Goal: Information Seeking & Learning: Learn about a topic

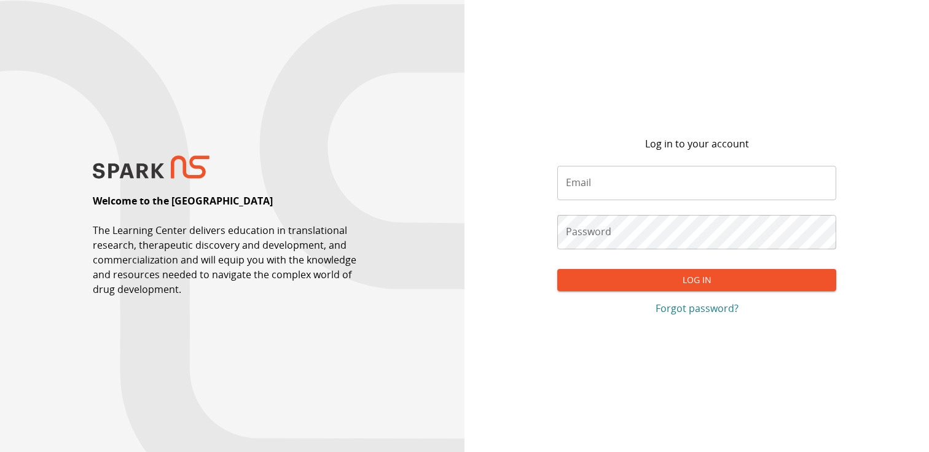
click at [612, 189] on input "Email" at bounding box center [696, 183] width 279 height 34
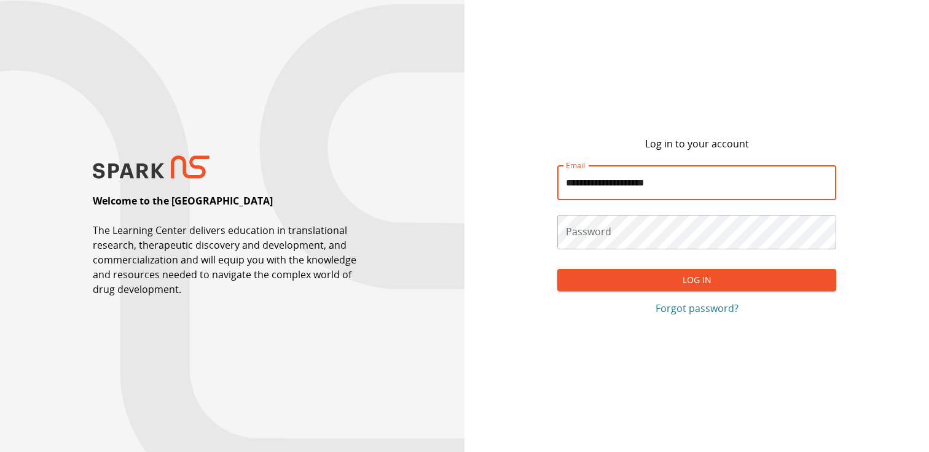
type input "**********"
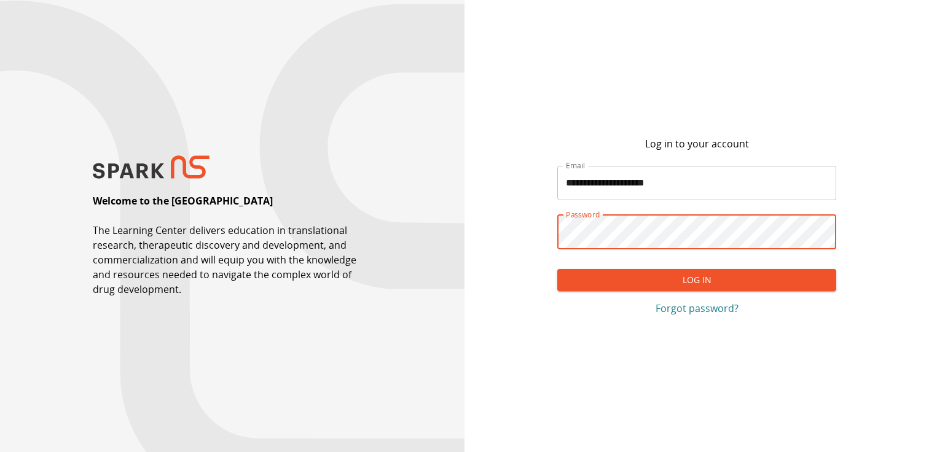
click at [557, 269] on button "Log In" at bounding box center [696, 280] width 279 height 23
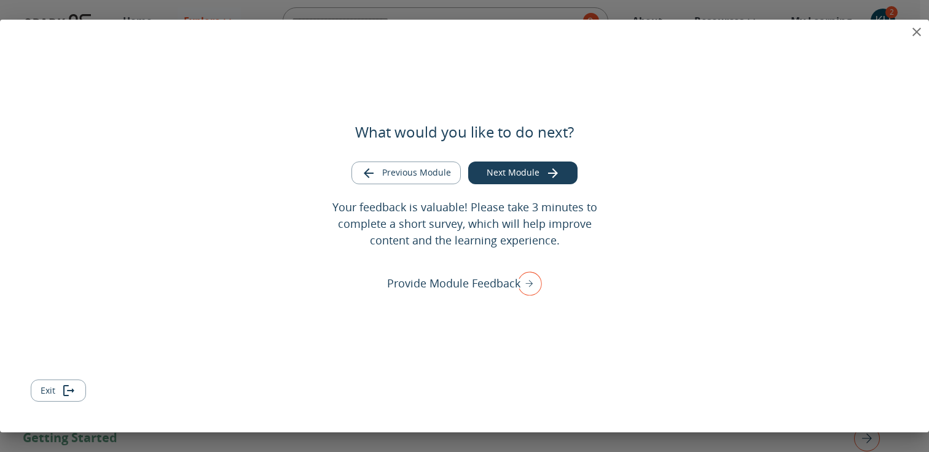
click at [916, 34] on icon "close" at bounding box center [916, 32] width 15 height 15
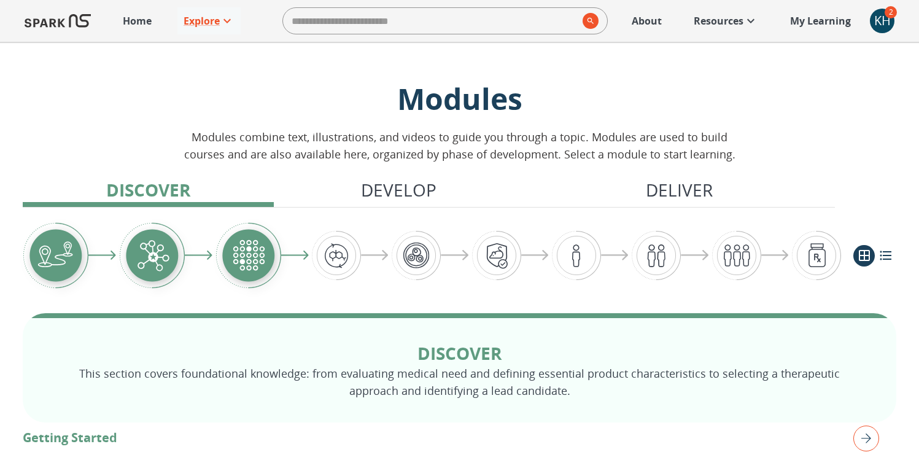
click at [881, 12] on div "KH" at bounding box center [882, 21] width 25 height 25
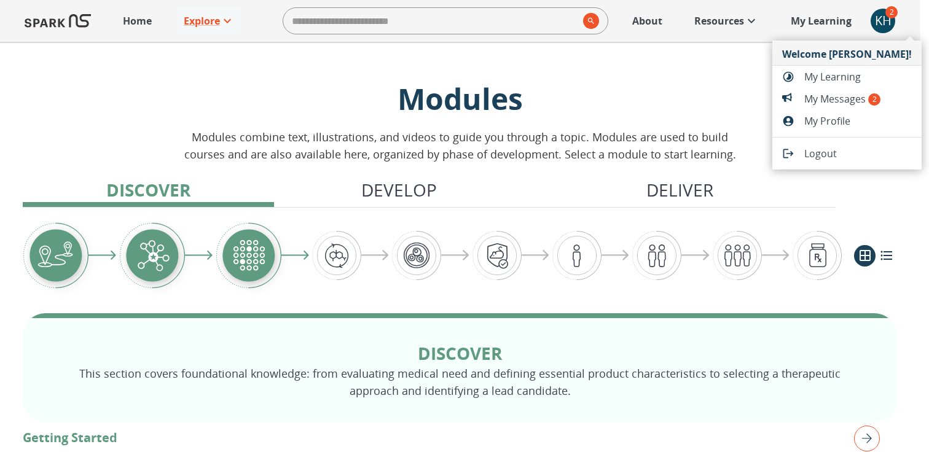
click at [856, 104] on span "My Messages 2" at bounding box center [857, 99] width 107 height 15
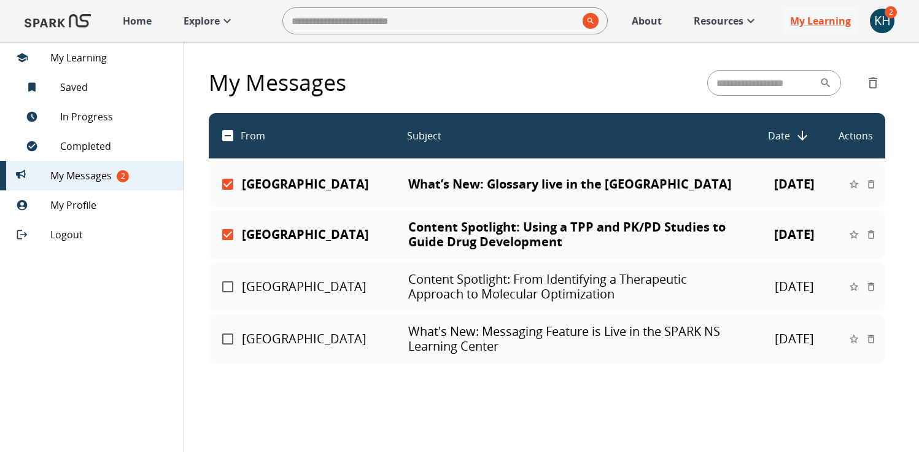
click at [856, 137] on p "Actions" at bounding box center [856, 135] width 34 height 15
click at [278, 235] on p "[GEOGRAPHIC_DATA]" at bounding box center [325, 234] width 166 height 15
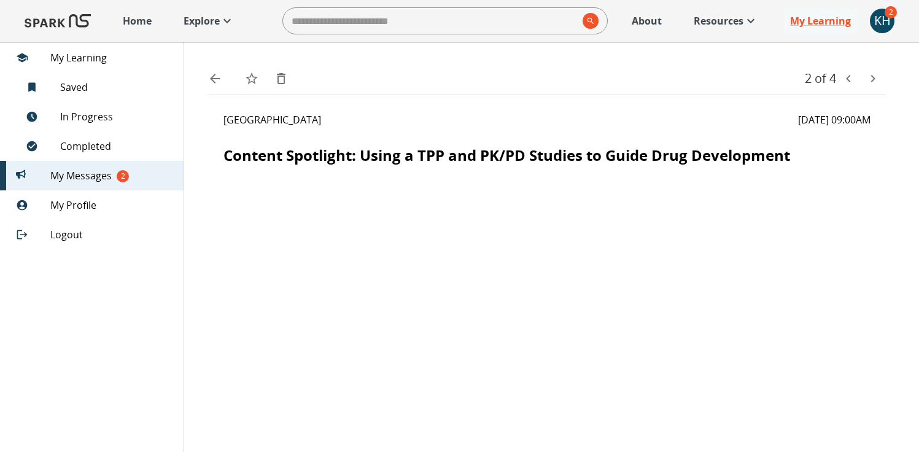
click at [86, 173] on span "My Messages 2" at bounding box center [111, 175] width 123 height 15
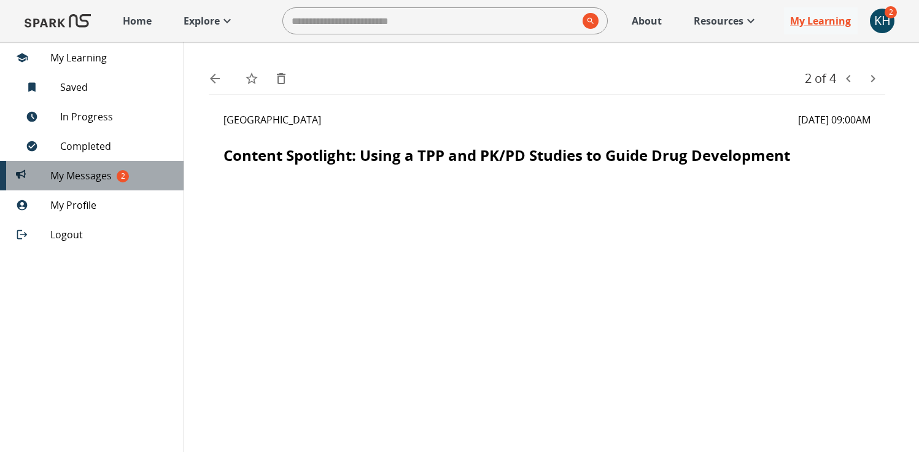
click at [86, 173] on span "My Messages 2" at bounding box center [111, 175] width 123 height 15
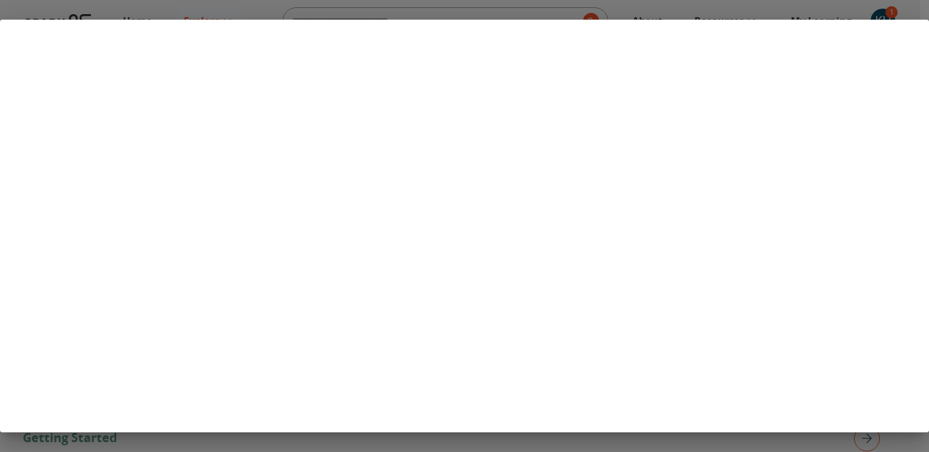
click at [879, 10] on div at bounding box center [464, 226] width 929 height 452
click at [881, 14] on div at bounding box center [464, 226] width 929 height 452
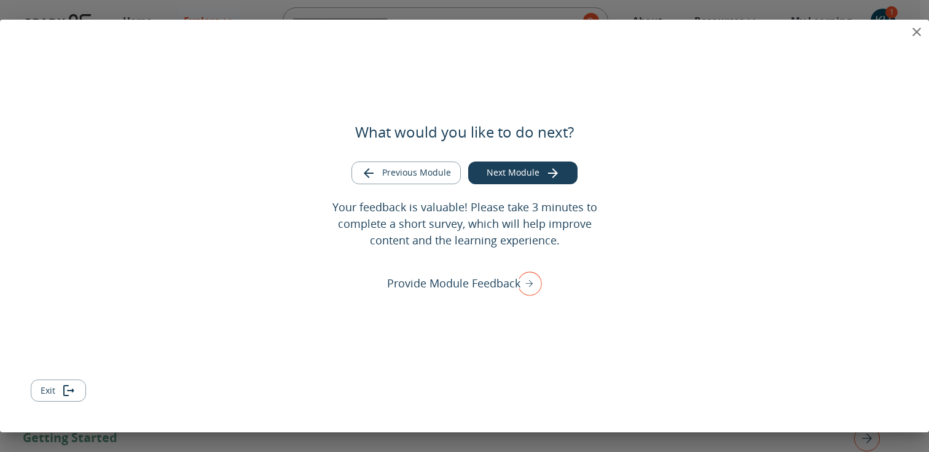
click at [874, 33] on div "What would you like to do next? Previous Module Next Module Your feedback is va…" at bounding box center [464, 226] width 929 height 413
click at [906, 33] on button "close" at bounding box center [916, 32] width 25 height 25
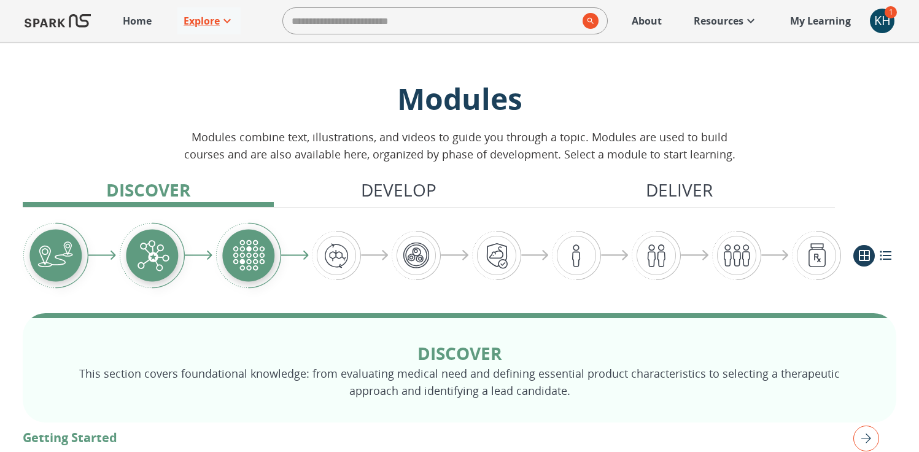
click at [856, 12] on link "My Learning +" at bounding box center [821, 20] width 74 height 27
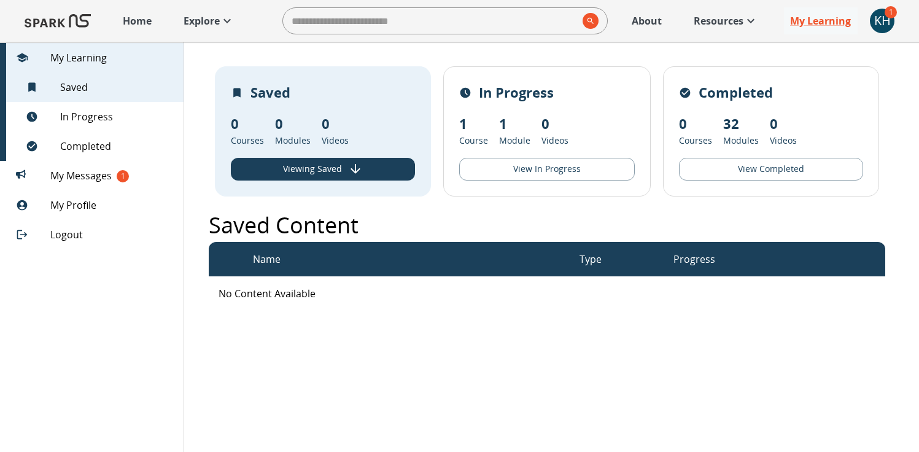
click at [883, 25] on div "KH" at bounding box center [882, 21] width 25 height 25
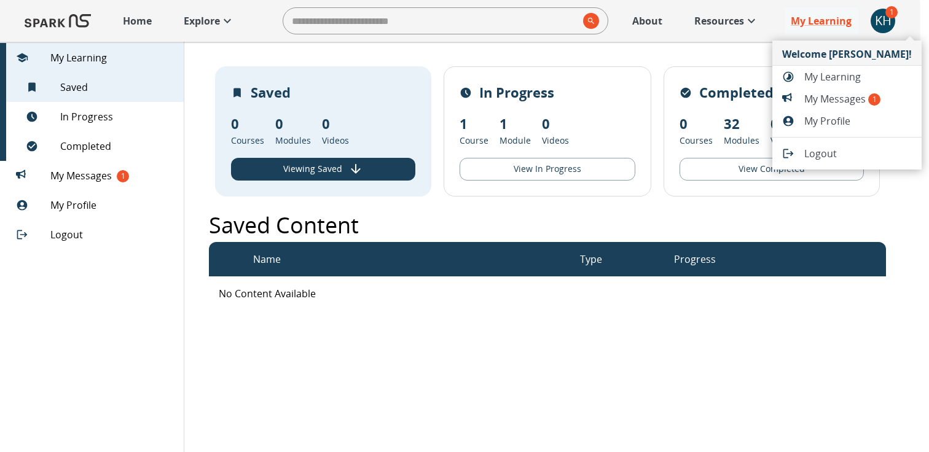
click at [858, 93] on span "My Messages 1" at bounding box center [857, 99] width 107 height 15
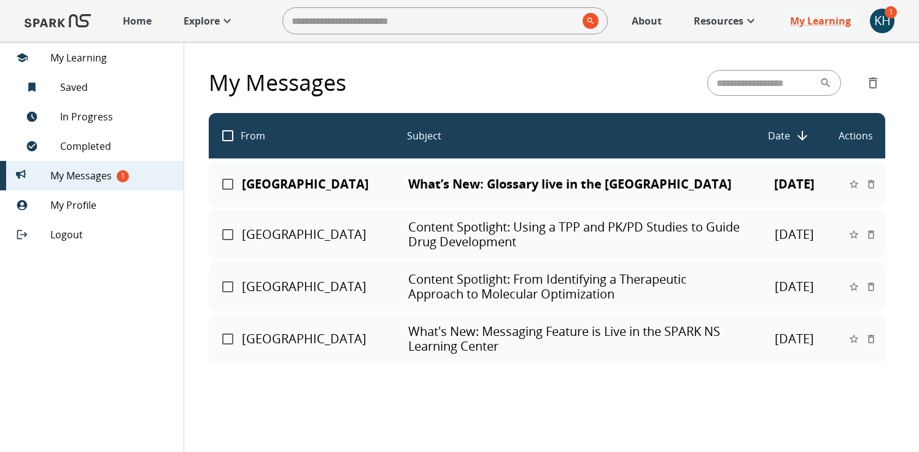
click at [520, 168] on div "SPARK NS Learning Center What’s New: Glossary live in the [GEOGRAPHIC_DATA] [DA…" at bounding box center [547, 184] width 677 height 45
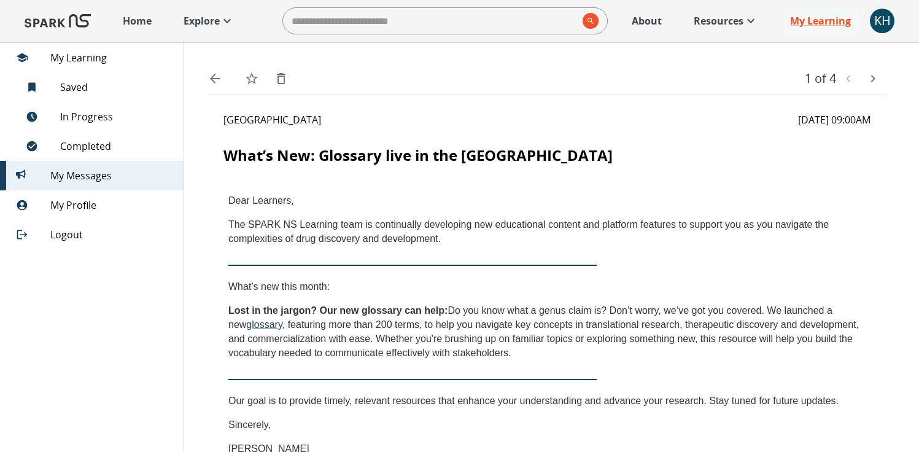
click at [99, 55] on span "My Learning" at bounding box center [111, 57] width 123 height 15
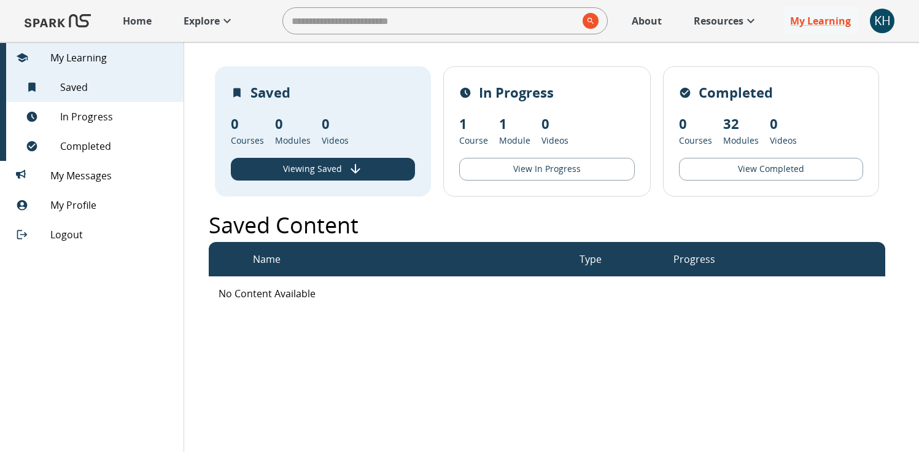
click at [768, 169] on button "View Completed" at bounding box center [771, 169] width 184 height 23
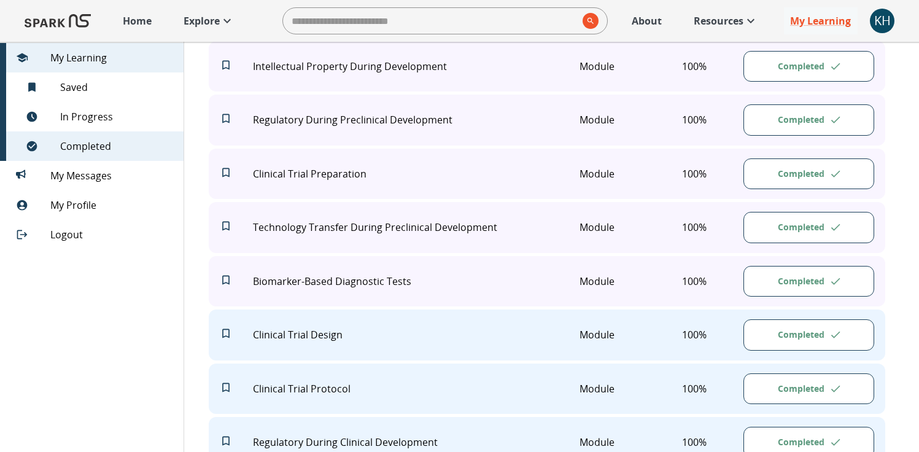
scroll to position [1661, 0]
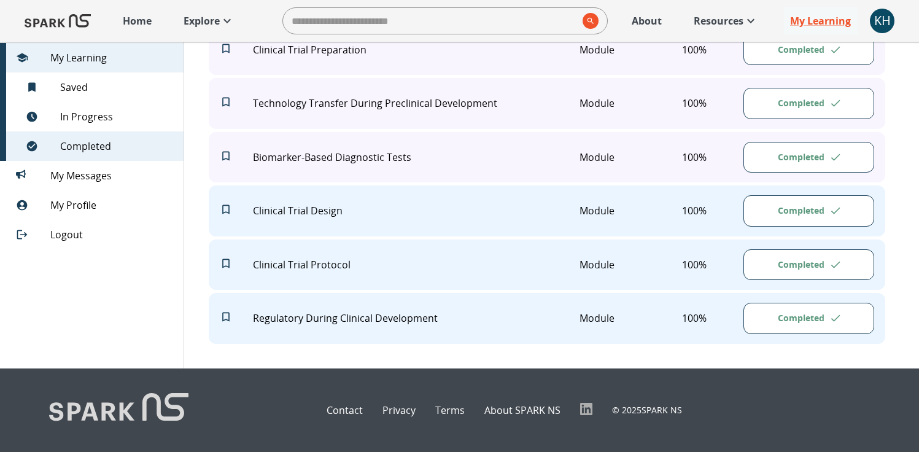
click at [783, 319] on button "Completed" at bounding box center [809, 318] width 131 height 31
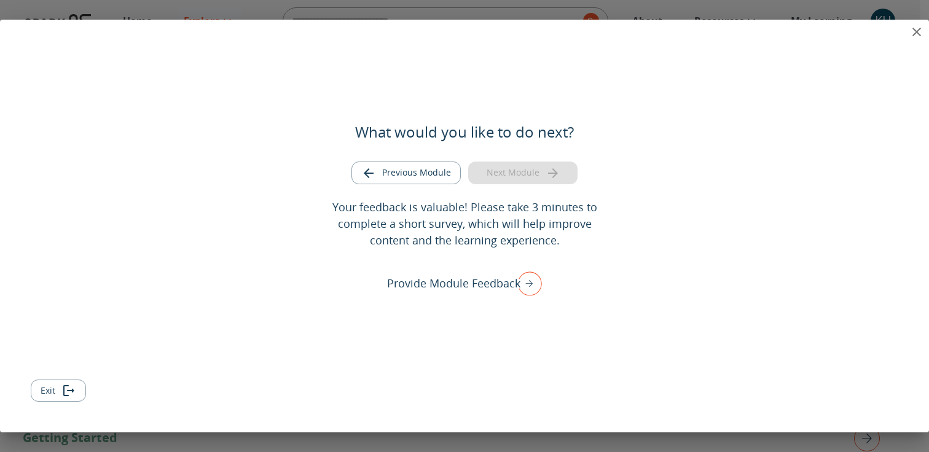
click at [916, 31] on icon "close" at bounding box center [916, 32] width 9 height 9
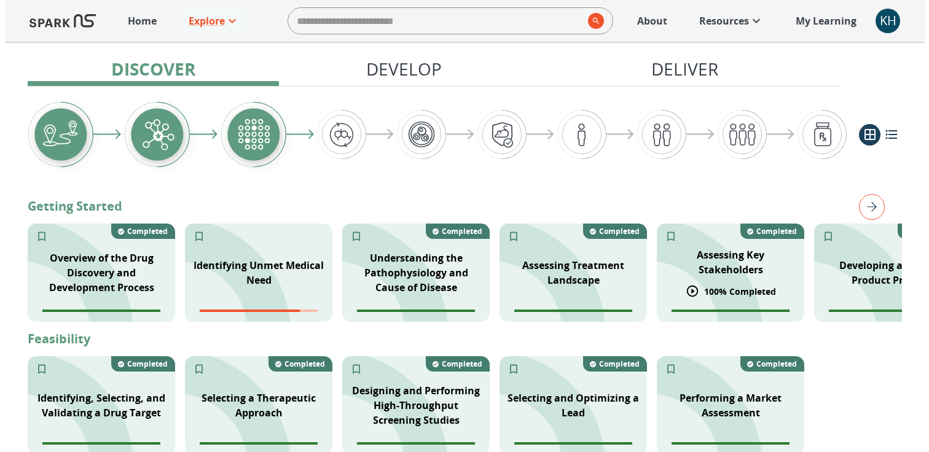
scroll to position [206, 0]
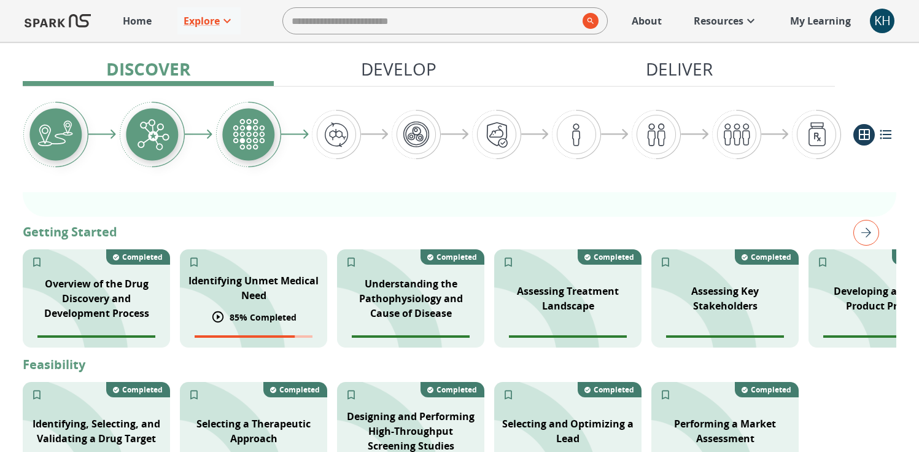
click at [260, 271] on div "Identifying Unmet Medical Need" at bounding box center [253, 288] width 147 height 44
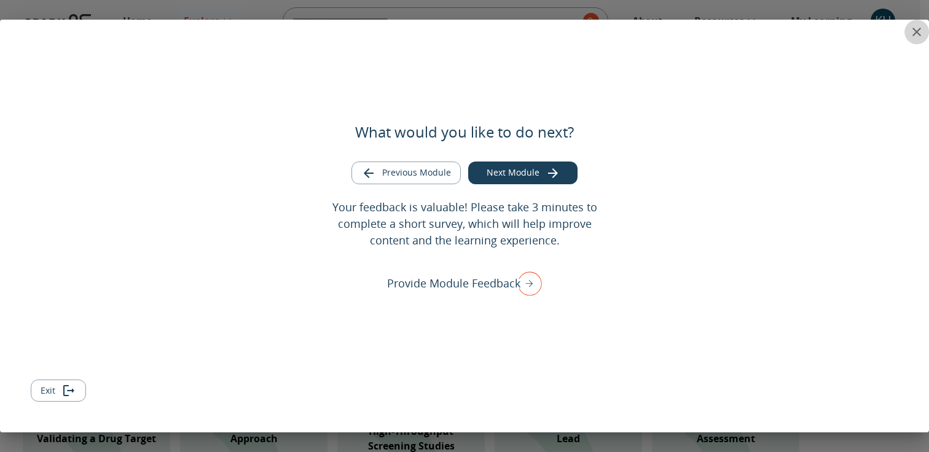
click at [916, 36] on icon "close" at bounding box center [916, 32] width 15 height 15
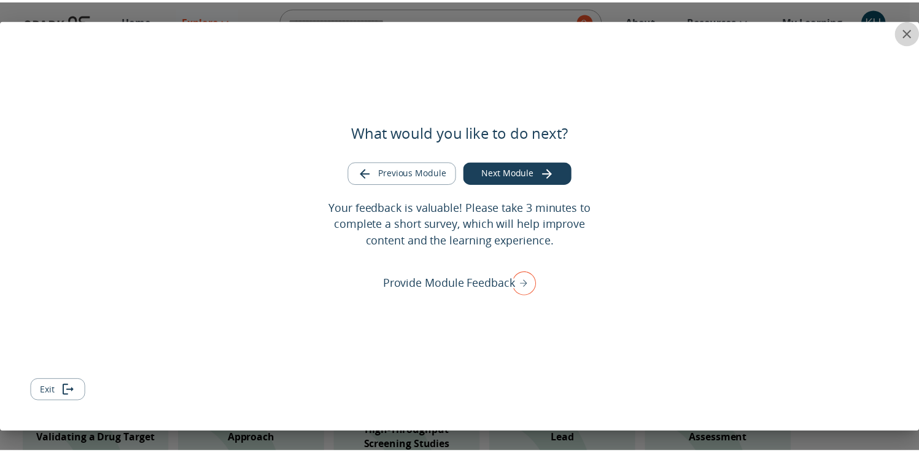
scroll to position [0, 0]
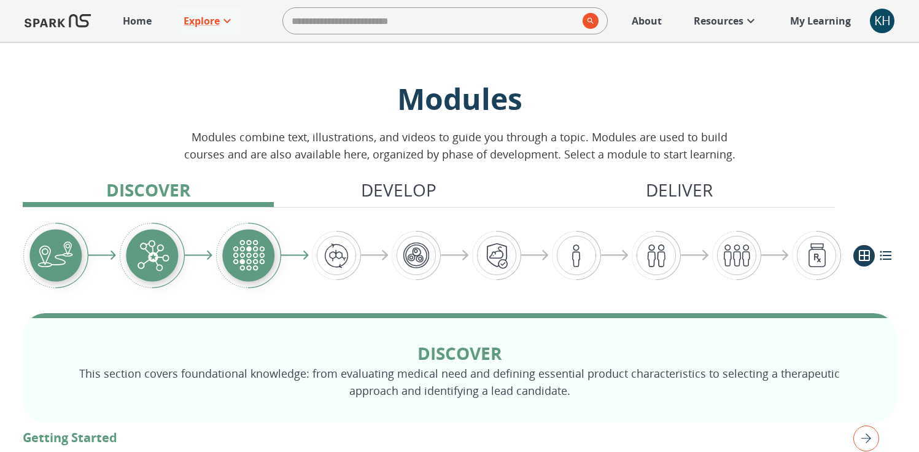
click at [813, 31] on link "My Learning +" at bounding box center [821, 20] width 74 height 27
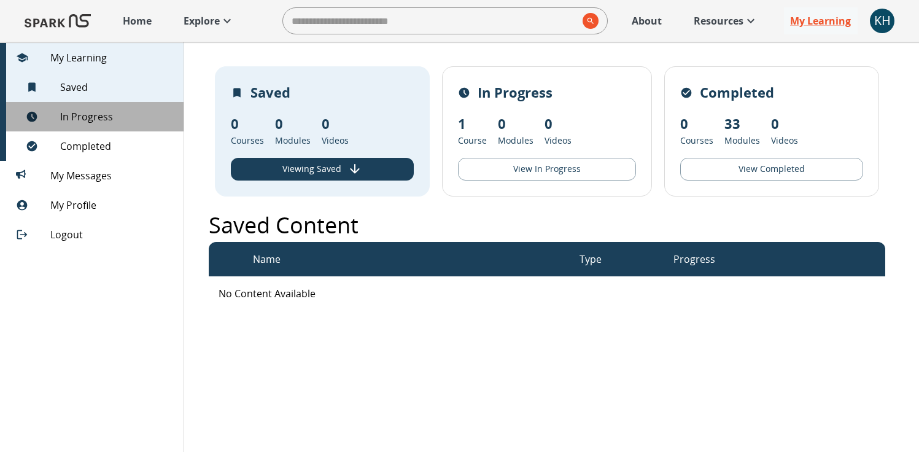
click at [94, 111] on span "In Progress" at bounding box center [117, 116] width 114 height 15
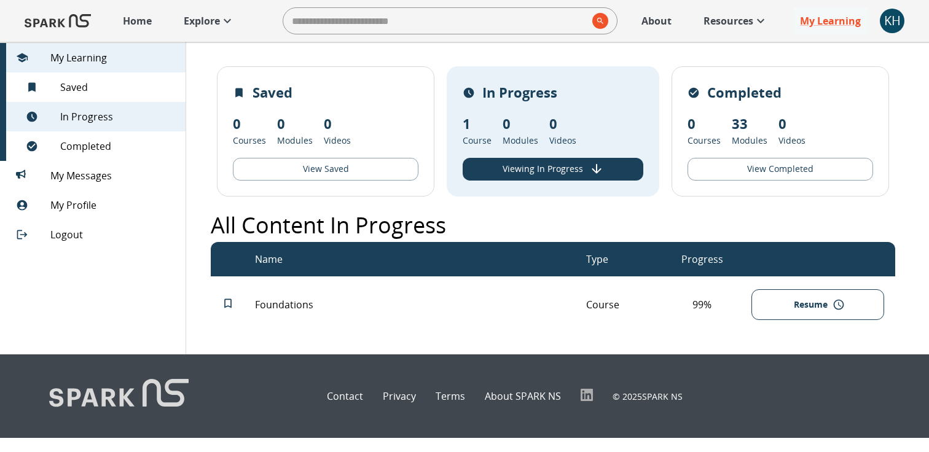
click at [294, 312] on p "Foundations" at bounding box center [420, 304] width 331 height 15
click at [829, 313] on button "Resume" at bounding box center [817, 304] width 132 height 31
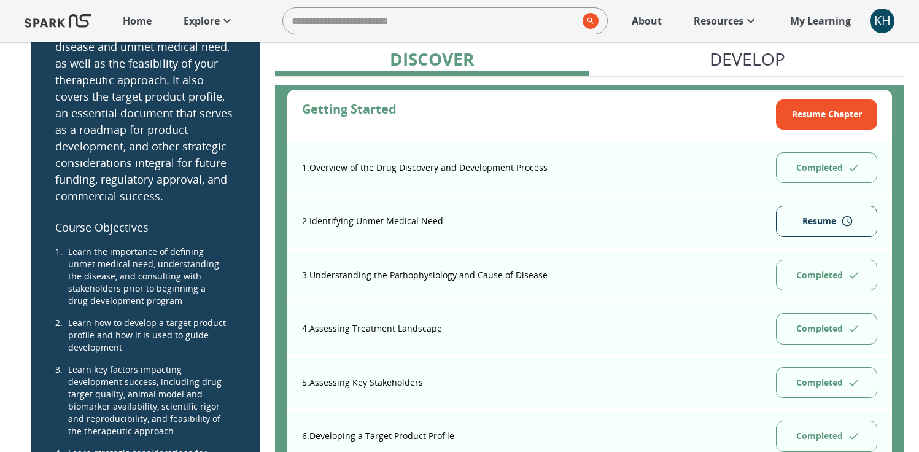
scroll to position [208, 0]
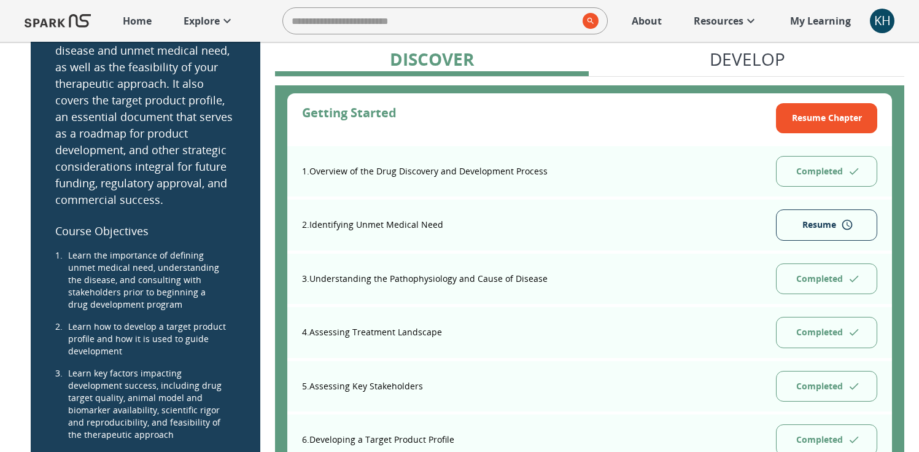
click at [856, 228] on button "Resume" at bounding box center [826, 224] width 101 height 31
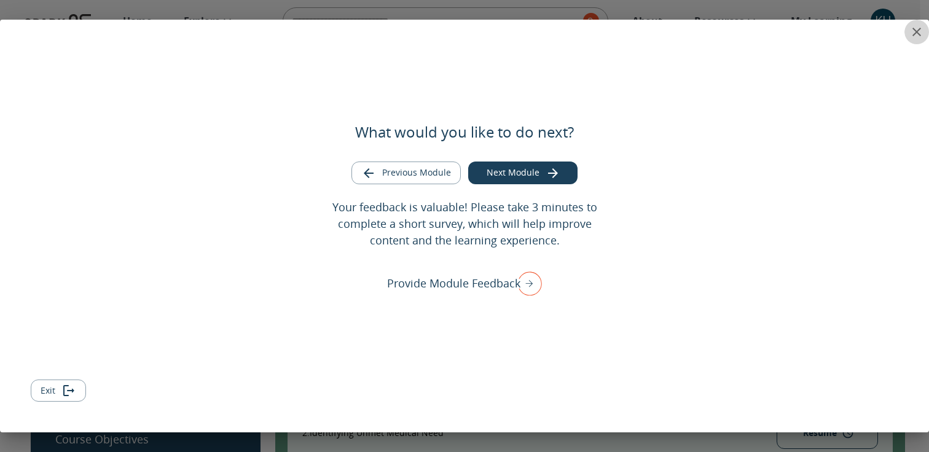
click at [916, 37] on icon "close" at bounding box center [916, 32] width 15 height 15
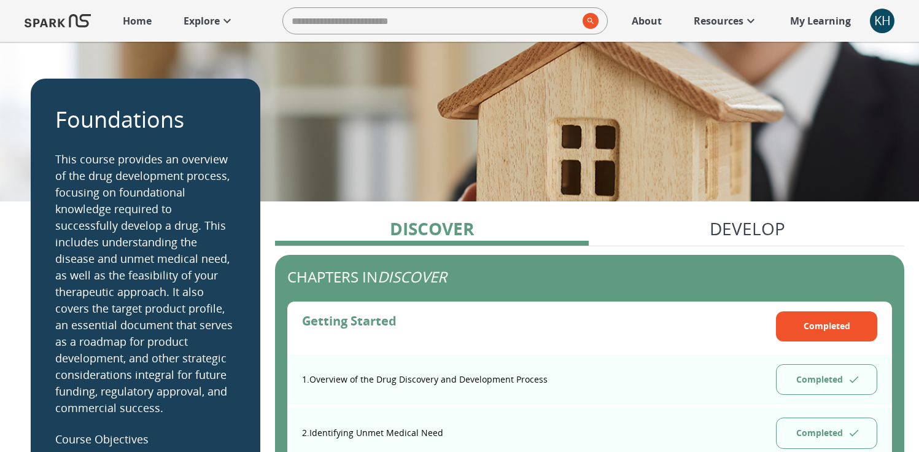
click at [136, 20] on p "Home" at bounding box center [137, 21] width 29 height 15
